Goal: Task Accomplishment & Management: Manage account settings

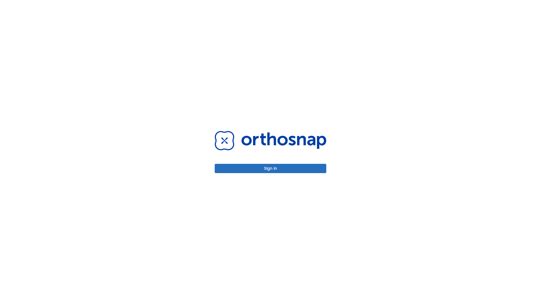
click at [271, 169] on button "Sign in" at bounding box center [271, 168] width 112 height 9
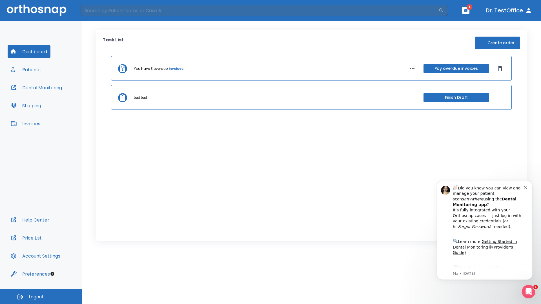
click at [41, 297] on span "Logout" at bounding box center [36, 297] width 15 height 6
